Goal: Task Accomplishment & Management: Complete application form

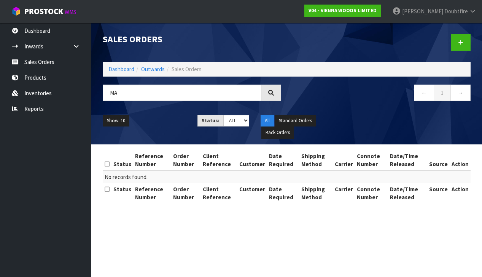
type input "M"
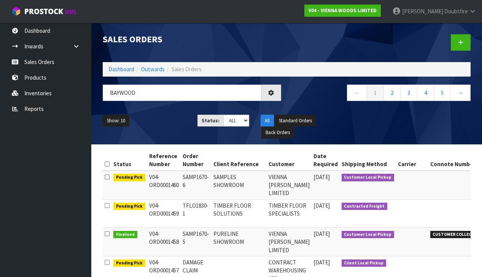
type input "BAYWOOD"
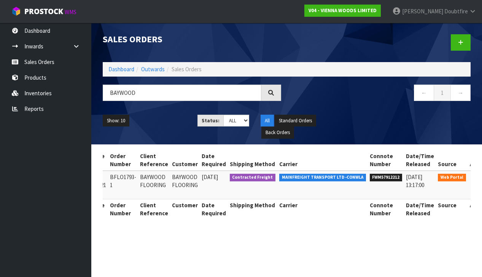
scroll to position [0, 64]
click at [476, 178] on icon at bounding box center [479, 178] width 6 height 5
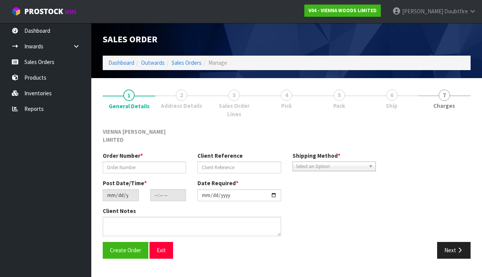
type input "BFLO1793-1"
type input "BAYWOOD FLOORING"
type input "[DATE]"
type input "13:50:00.000"
type input "[DATE]"
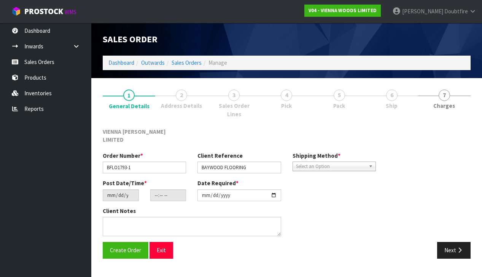
type textarea "FF- WOOD SOAP CLEANER"
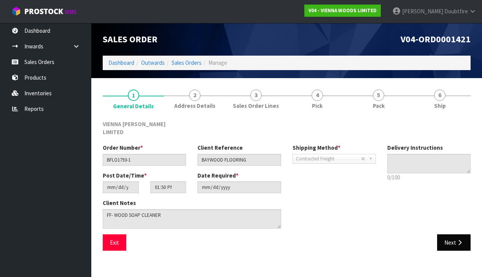
click at [454, 234] on button "Next" at bounding box center [454, 242] width 34 height 16
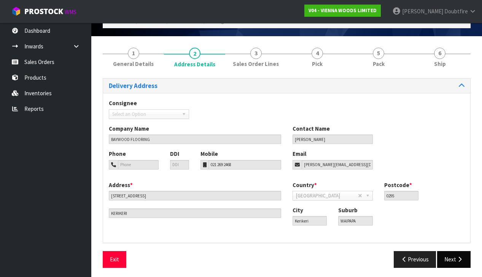
click at [457, 257] on icon "button" at bounding box center [459, 259] width 7 height 6
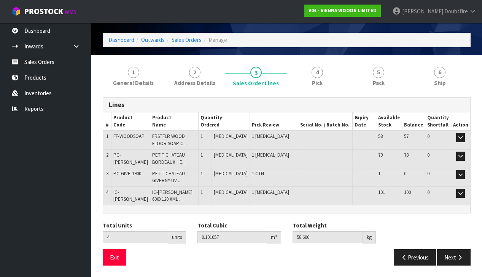
scroll to position [20, 0]
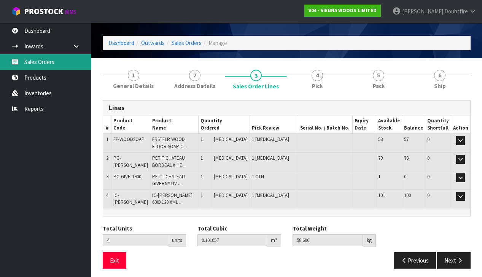
click at [43, 62] on link "Sales Orders" at bounding box center [45, 62] width 91 height 16
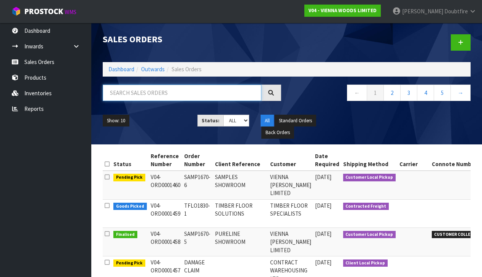
click at [128, 92] on input "text" at bounding box center [182, 93] width 159 height 16
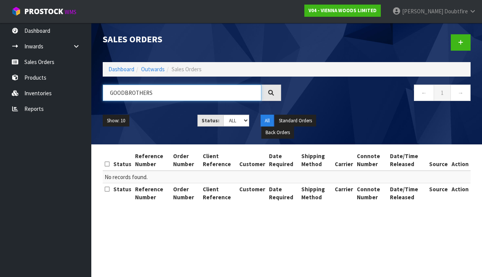
click at [126, 94] on input "GOODBROTHERS" at bounding box center [182, 93] width 159 height 16
click at [169, 93] on input "GOOD BROTHERS" at bounding box center [182, 93] width 159 height 16
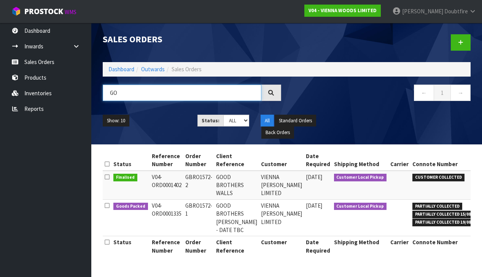
type input "G"
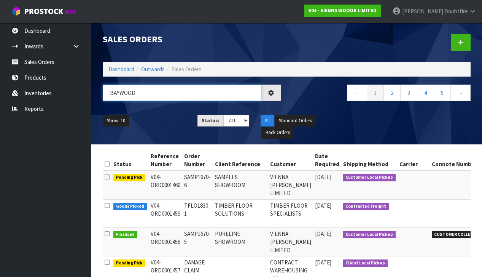
type input "BAYWOOD"
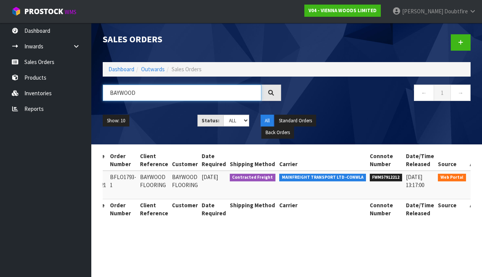
scroll to position [0, 64]
click at [476, 176] on icon at bounding box center [479, 178] width 6 height 5
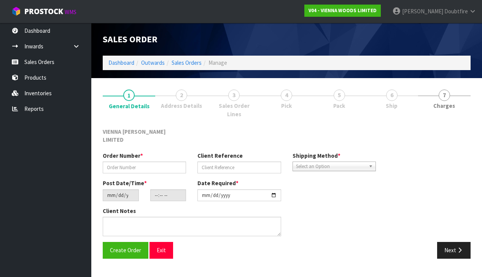
type input "BFLO1793-1"
type input "BAYWOOD FLOORING"
type input "[DATE]"
type input "13:50:00.000"
type input "[DATE]"
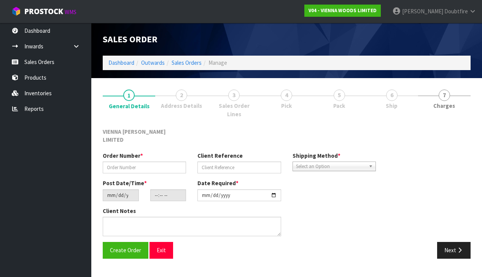
type textarea "FF- WOOD SOAP CLEANER"
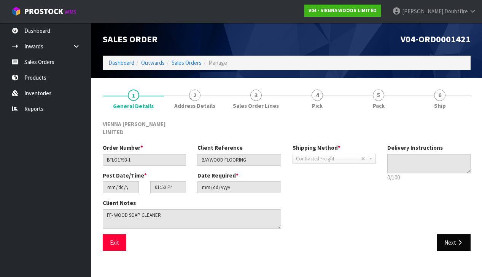
click at [447, 234] on button "Next" at bounding box center [454, 242] width 34 height 16
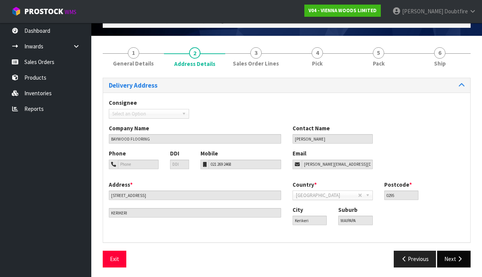
click at [452, 259] on button "Next" at bounding box center [454, 259] width 34 height 16
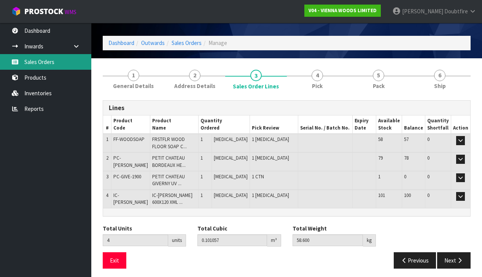
click at [40, 62] on link "Sales Orders" at bounding box center [45, 62] width 91 height 16
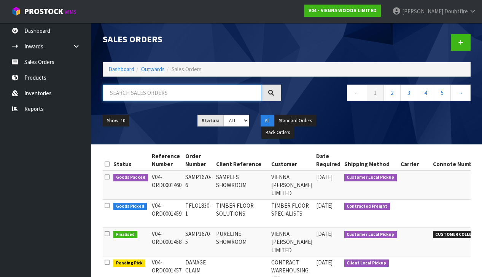
click at [126, 94] on input "text" at bounding box center [182, 93] width 159 height 16
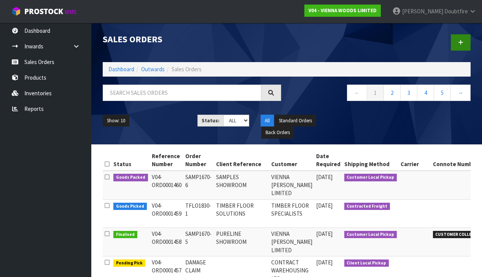
click at [464, 45] on link at bounding box center [461, 42] width 20 height 16
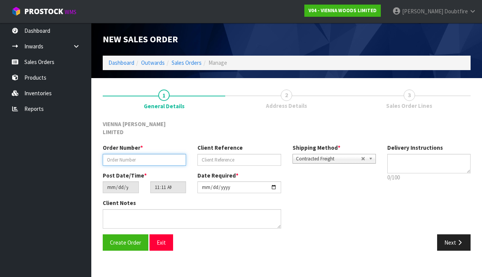
paste input "MIRV1802-1"
type input "MIRV1802-1"
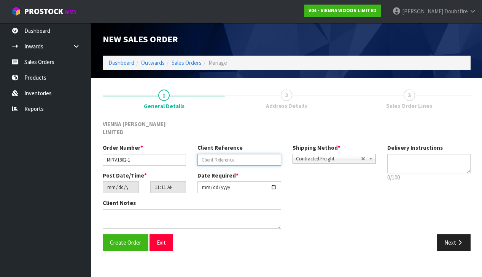
click at [238, 154] on input "text" at bounding box center [239, 160] width 83 height 12
type input "[PERSON_NAME]"
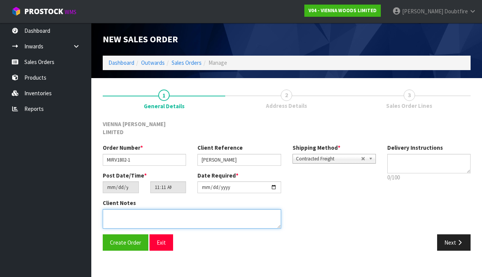
click at [179, 209] on textarea at bounding box center [192, 218] width 179 height 19
type textarea "[PERSON_NAME]"
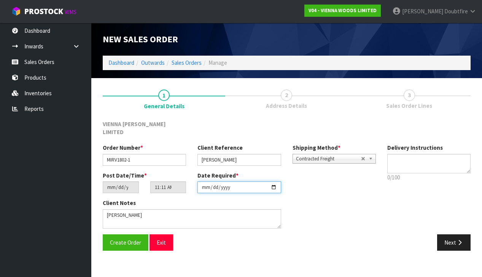
click at [205, 184] on input "[DATE]" at bounding box center [239, 187] width 83 height 12
type input "[DATE]"
click at [207, 246] on div "Create Order Exit Next" at bounding box center [287, 245] width 380 height 22
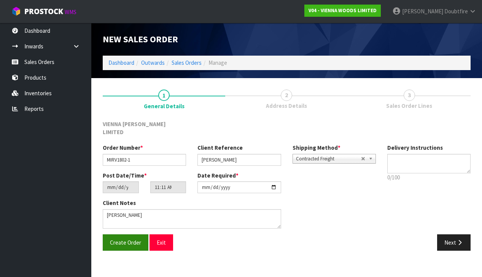
click at [129, 236] on button "Create Order" at bounding box center [126, 242] width 46 height 16
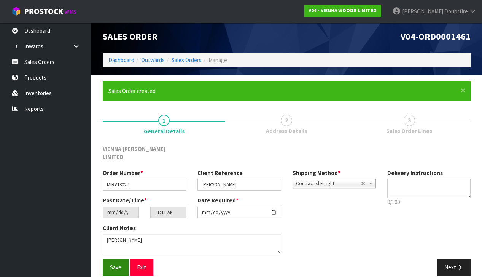
click at [117, 263] on span "Save" at bounding box center [115, 266] width 11 height 7
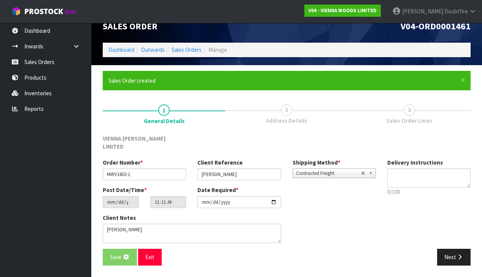
scroll to position [15, 0]
click at [456, 256] on div "Save Exit Next" at bounding box center [287, 260] width 380 height 22
click at [456, 261] on section "× Close Updated successfully 1 General Details 2 Address Details 3 Sales Order …" at bounding box center [286, 171] width 391 height 212
click at [115, 262] on section "× Close Updated successfully 1 General Details 2 Address Details 3 Sales Order …" at bounding box center [286, 171] width 391 height 212
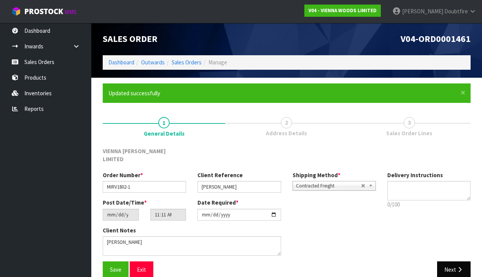
click at [455, 261] on button "Next" at bounding box center [454, 269] width 34 height 16
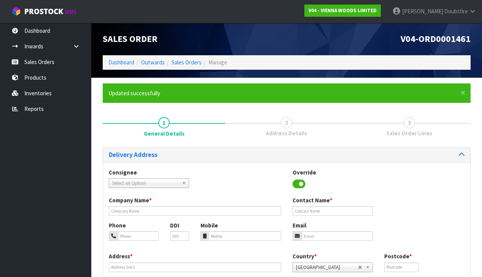
scroll to position [0, 0]
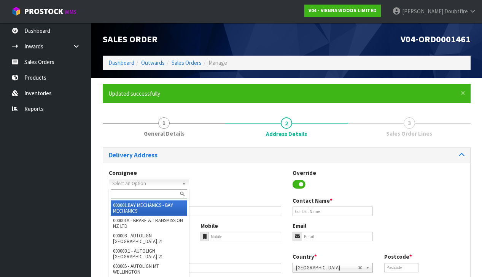
click at [118, 183] on span "Select an Option" at bounding box center [145, 183] width 67 height 9
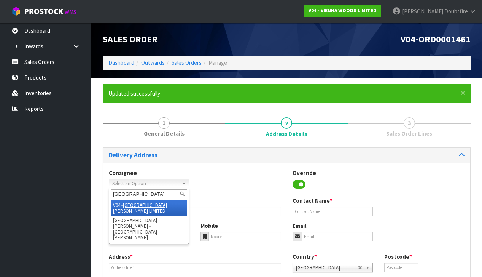
type input "[GEOGRAPHIC_DATA]"
click at [136, 203] on em "[GEOGRAPHIC_DATA]" at bounding box center [145, 205] width 44 height 6
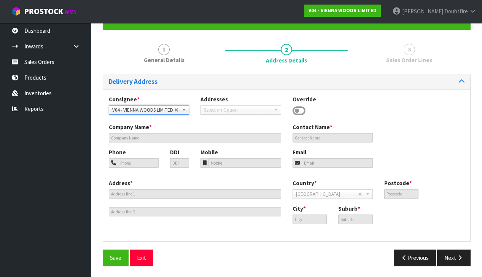
type input "VIENNA [PERSON_NAME] LIMITED"
type input "[PERSON_NAME]"
type input "[PHONE_NUMBER]"
type input "[PERSON_NAME][EMAIL_ADDRESS][DOMAIN_NAME]"
type input "2 ROXBURGH ST"
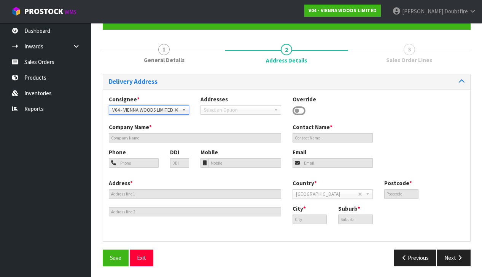
type input "1023"
type input "[GEOGRAPHIC_DATA]"
type input "NEWMARKET"
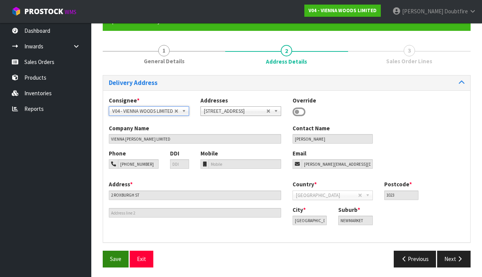
scroll to position [72, 0]
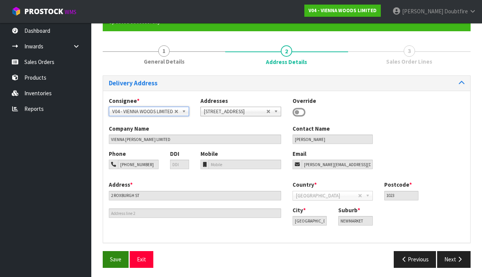
click at [114, 255] on span "Save" at bounding box center [115, 258] width 11 height 7
click at [452, 259] on button "Next" at bounding box center [454, 259] width 34 height 16
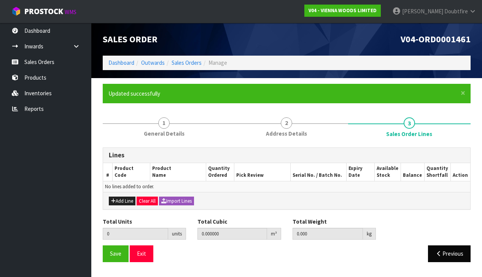
scroll to position [0, 0]
click at [123, 200] on button "Add Line" at bounding box center [122, 200] width 27 height 9
type input "0"
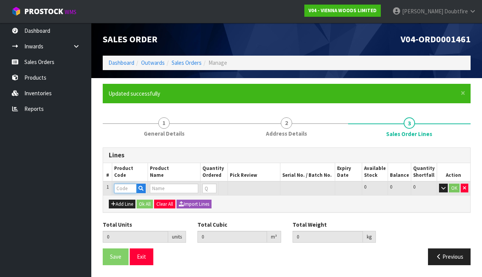
drag, startPoint x: 125, startPoint y: 188, endPoint x: 55, endPoint y: 199, distance: 70.9
click at [125, 188] on input "text" at bounding box center [125, 189] width 22 height 10
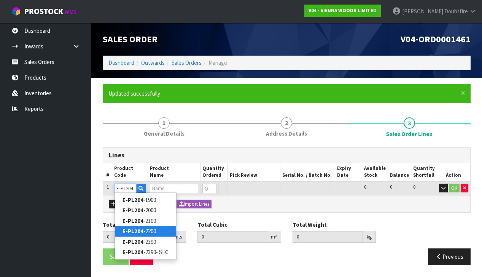
type input "E-PL204"
click at [156, 230] on link "E-PL204 -2200" at bounding box center [145, 231] width 61 height 10
type input "E-PL204-2200"
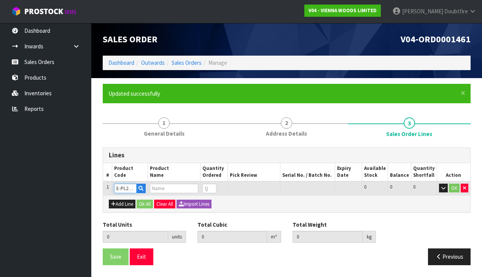
type input "0.000000"
type input "0.000"
type input "PURELINE EXTRA MATT LACQUERED 2B BRUSHED 14X204X2200"
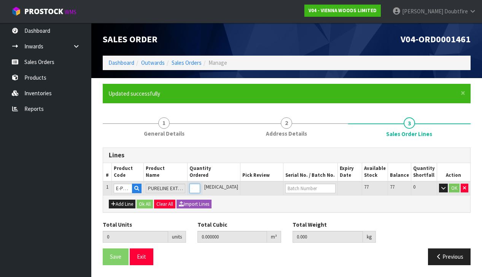
type input "1"
type input "0.03872"
type input "20"
click at [200, 185] on input "1" at bounding box center [195, 189] width 11 height 10
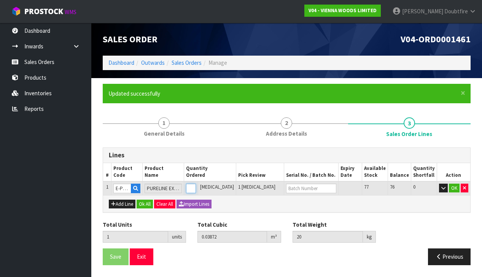
type input "0"
type input "2"
type input "0.07744"
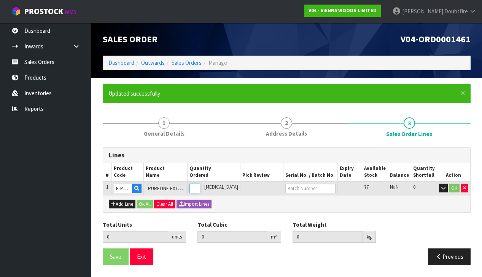
type input "40"
type input "2"
type input "23"
type input "0.89056"
type input "460"
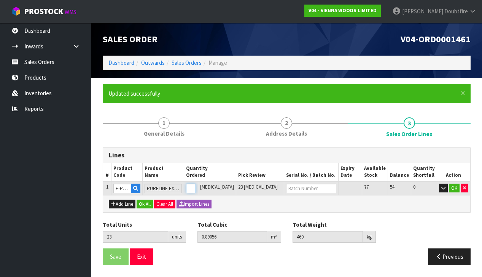
scroll to position [0, 0]
type input "23"
click at [455, 188] on button "OK" at bounding box center [454, 188] width 11 height 9
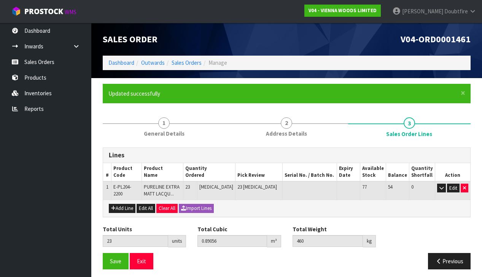
scroll to position [0, 0]
click at [122, 260] on button "Save" at bounding box center [116, 261] width 26 height 16
click at [118, 236] on input "23" at bounding box center [135, 241] width 65 height 12
click at [115, 259] on span "Save" at bounding box center [115, 260] width 11 height 7
click at [230, 260] on div "Save Exit" at bounding box center [192, 261] width 190 height 16
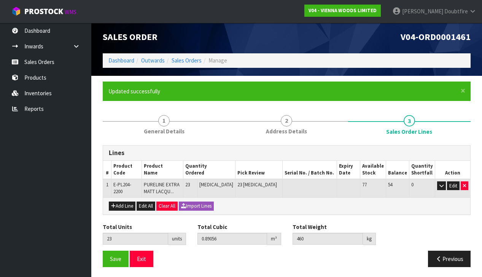
scroll to position [2, 0]
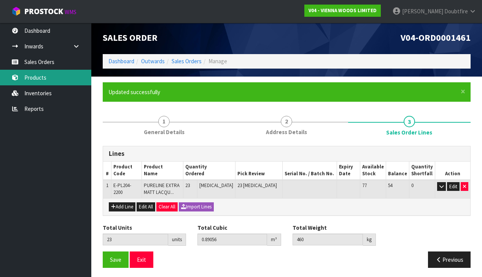
click at [42, 79] on link "Products" at bounding box center [45, 78] width 91 height 16
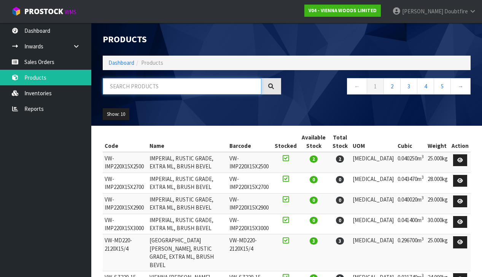
click at [128, 89] on input "text" at bounding box center [182, 86] width 159 height 16
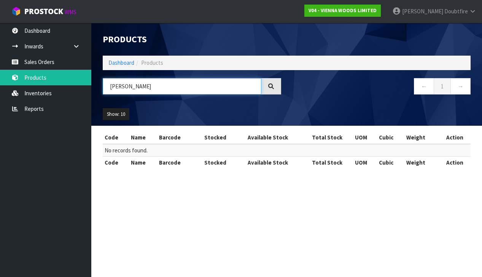
type input "J"
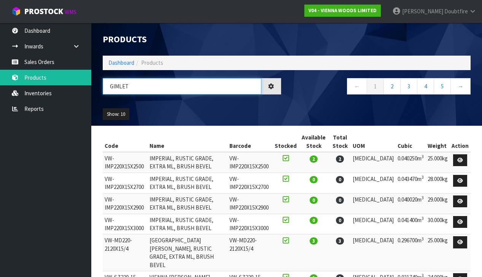
type input "GIMLET"
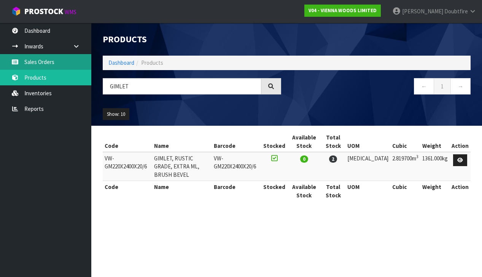
click at [33, 61] on link "Sales Orders" at bounding box center [45, 62] width 91 height 16
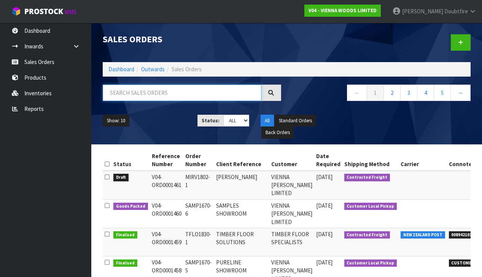
click at [113, 96] on input "text" at bounding box center [182, 93] width 159 height 16
type input "[PERSON_NAME]"
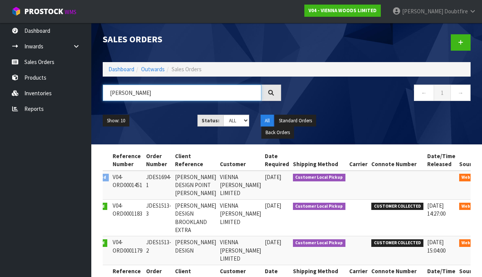
scroll to position [0, 30]
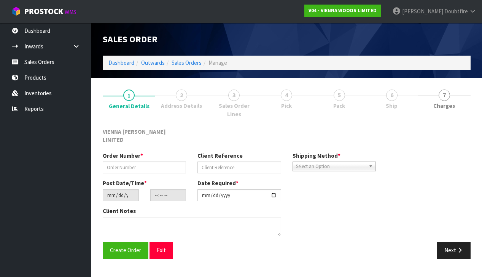
scroll to position [0, 0]
type input "JDES1694-1"
type input "[PERSON_NAME] DESIGN POINT [PERSON_NAME]"
type input "[DATE]"
type input "11:13:00.000"
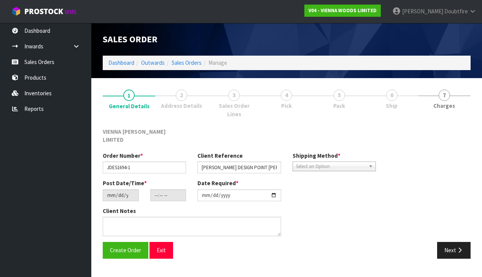
type input "[DATE]"
type textarea "[PERSON_NAME] DESIGN POINT [PERSON_NAME]"
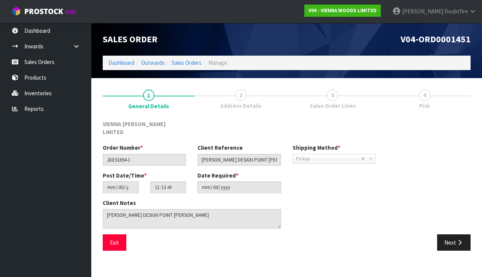
scroll to position [0, 0]
click at [450, 234] on button "Next" at bounding box center [454, 242] width 34 height 16
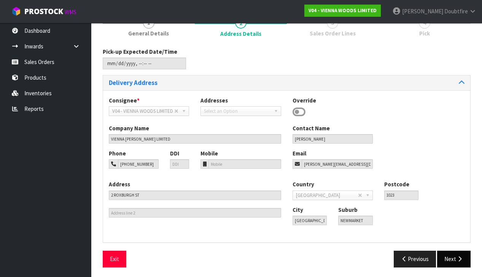
scroll to position [72, 0]
click at [452, 259] on button "Next" at bounding box center [454, 259] width 34 height 16
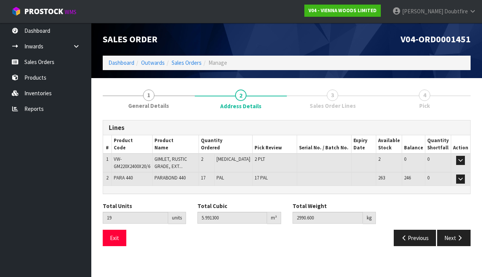
scroll to position [0, 0]
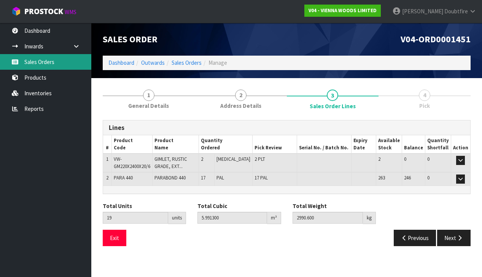
click at [34, 64] on link "Sales Orders" at bounding box center [45, 62] width 91 height 16
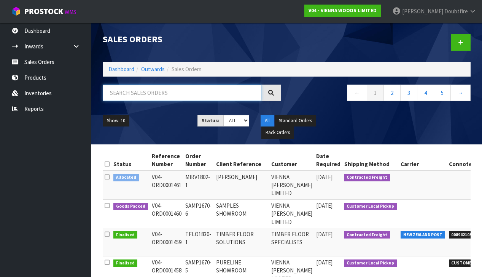
click at [140, 90] on input "text" at bounding box center [182, 93] width 159 height 16
type input "1451"
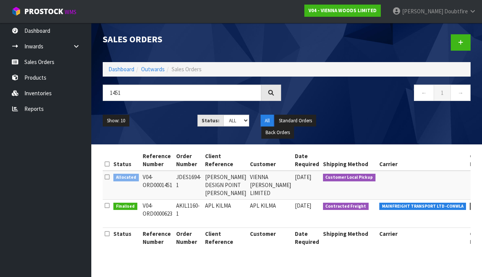
click at [256, 181] on td "VIENNA [PERSON_NAME] LIMITED" at bounding box center [270, 185] width 45 height 29
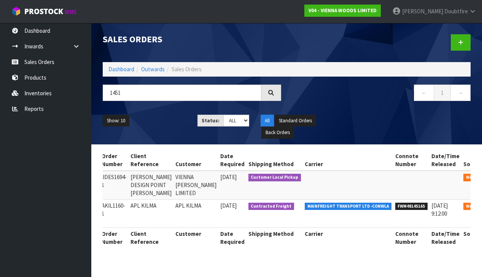
scroll to position [0, 74]
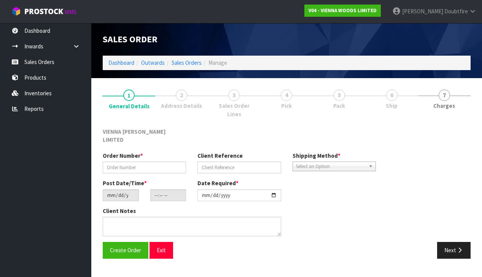
type input "JDES1694-1"
type input "[PERSON_NAME] DESIGN POINT [PERSON_NAME]"
type input "[DATE]"
type input "11:13:00.000"
type input "[DATE]"
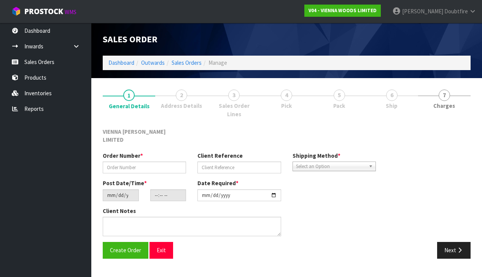
type textarea "[PERSON_NAME] DESIGN POINT [PERSON_NAME]"
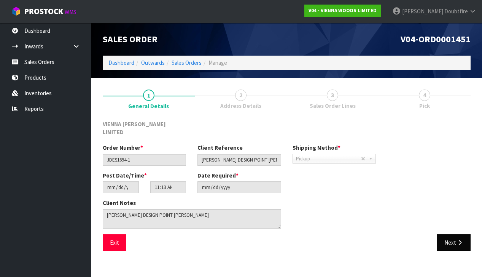
click at [453, 234] on button "Next" at bounding box center [454, 242] width 34 height 16
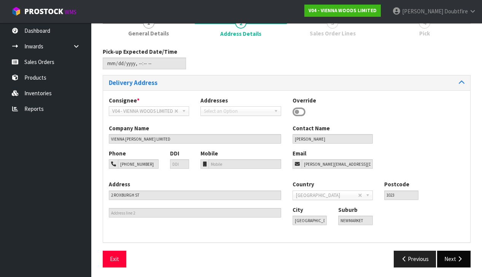
scroll to position [72, 0]
click at [454, 260] on button "Next" at bounding box center [454, 259] width 34 height 16
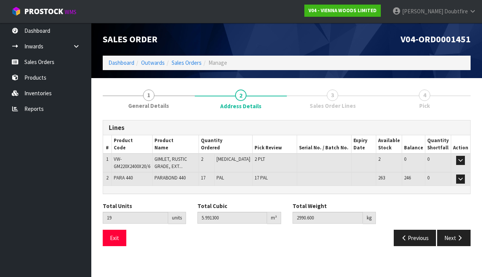
scroll to position [0, 0]
